Goal: Task Accomplishment & Management: Find specific page/section

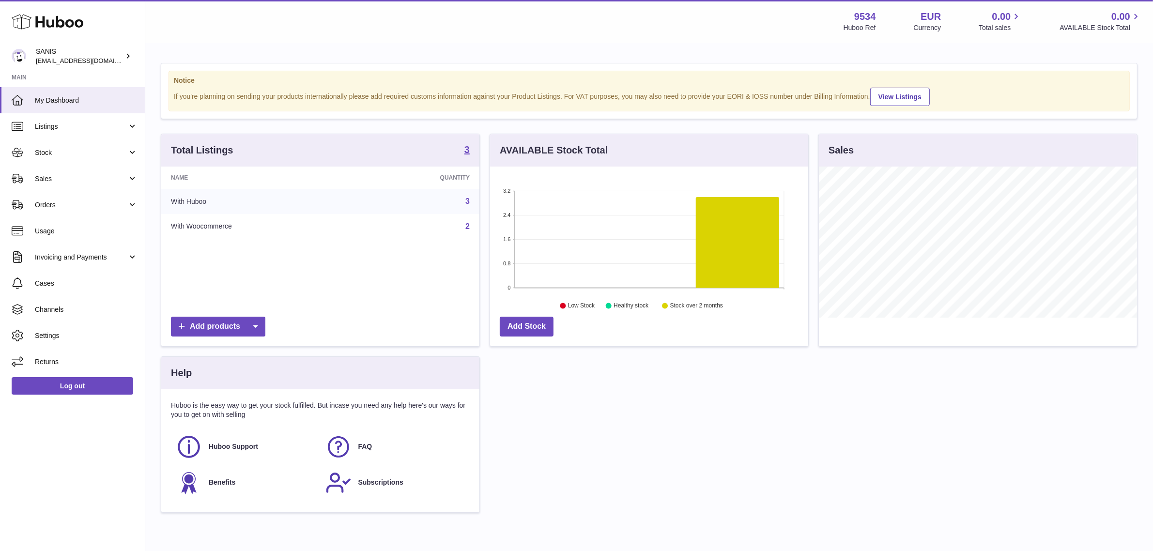
scroll to position [151, 318]
click at [466, 153] on strong "3" at bounding box center [466, 150] width 5 height 10
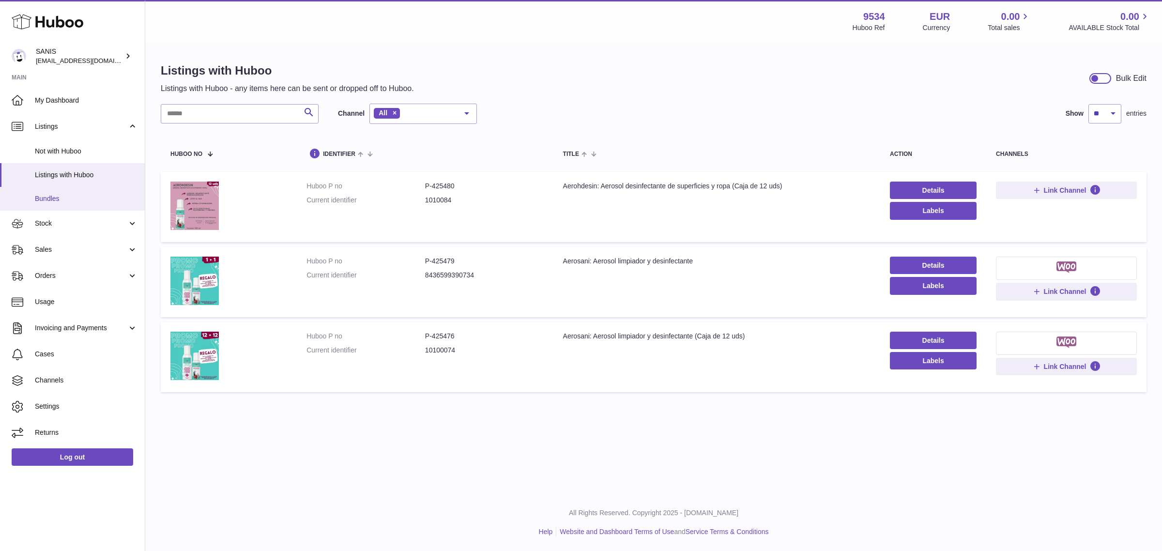
click at [65, 200] on span "Bundles" at bounding box center [86, 198] width 103 height 9
